Goal: Task Accomplishment & Management: Use online tool/utility

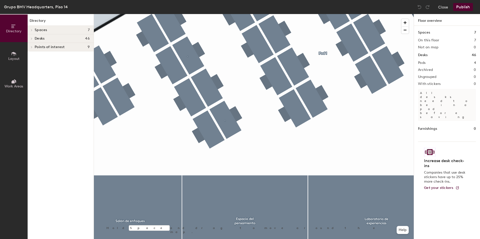
click at [32, 28] on div at bounding box center [31, 30] width 7 height 8
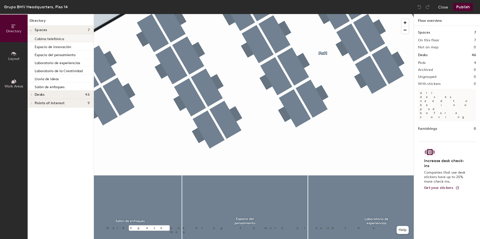
click at [46, 40] on p "Cabina telefónica" at bounding box center [49, 38] width 29 height 6
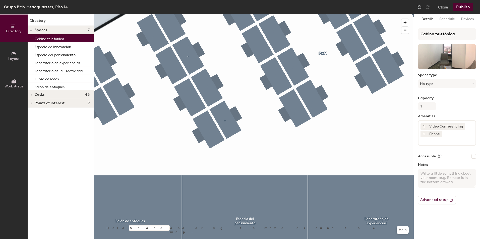
drag, startPoint x: 30, startPoint y: 95, endPoint x: 33, endPoint y: 98, distance: 3.8
click at [31, 95] on icon at bounding box center [32, 95] width 2 height 3
click at [29, 102] on div at bounding box center [31, 103] width 7 height 8
click at [29, 103] on div at bounding box center [31, 103] width 7 height 8
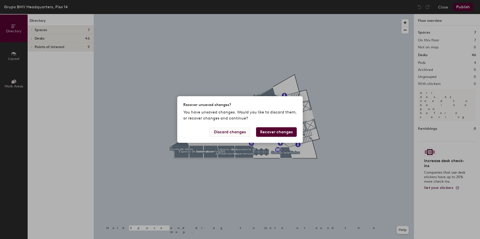
click at [232, 133] on button "Discard changes" at bounding box center [229, 132] width 40 height 10
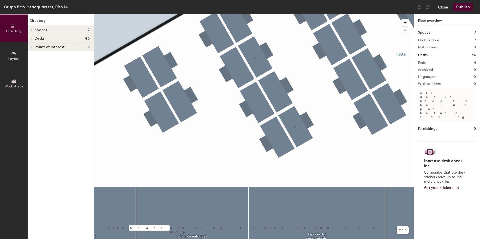
click at [439, 6] on button "Close" at bounding box center [443, 7] width 10 height 8
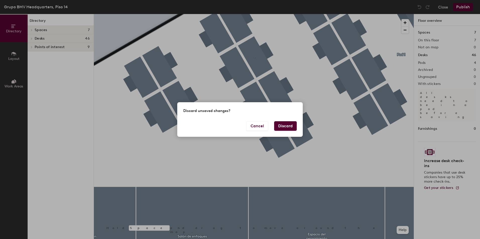
click at [284, 126] on button "Discard" at bounding box center [285, 126] width 23 height 10
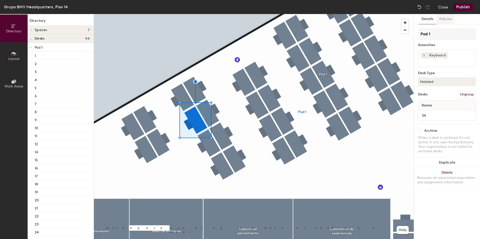
click at [444, 19] on button "Policies" at bounding box center [445, 19] width 19 height 10
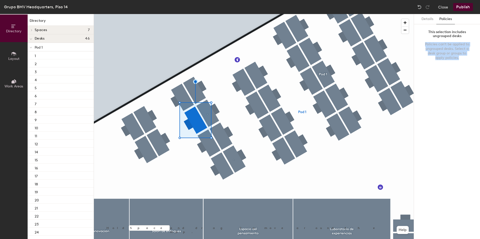
drag, startPoint x: 422, startPoint y: 46, endPoint x: 463, endPoint y: 62, distance: 43.7
click at [463, 62] on div "This selection includes ungrouped desks Policies can't be applied to ungrouped …" at bounding box center [447, 46] width 58 height 36
drag, startPoint x: 463, startPoint y: 62, endPoint x: 448, endPoint y: 78, distance: 22.4
click at [448, 78] on div "Details Policies This selection includes ungrouped desks Policies can't be appl…" at bounding box center [447, 126] width 66 height 225
click at [428, 20] on button "Details" at bounding box center [427, 19] width 18 height 10
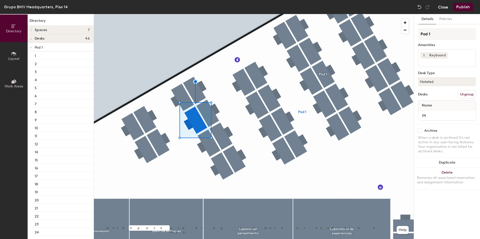
click at [444, 8] on button "Close" at bounding box center [443, 7] width 10 height 8
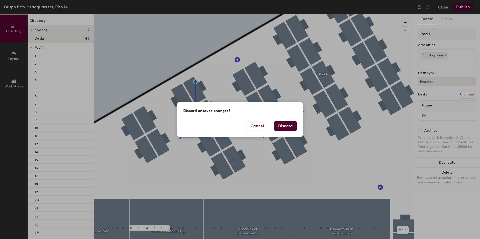
click at [291, 128] on button "Discard" at bounding box center [285, 126] width 23 height 10
